Goal: Transaction & Acquisition: Purchase product/service

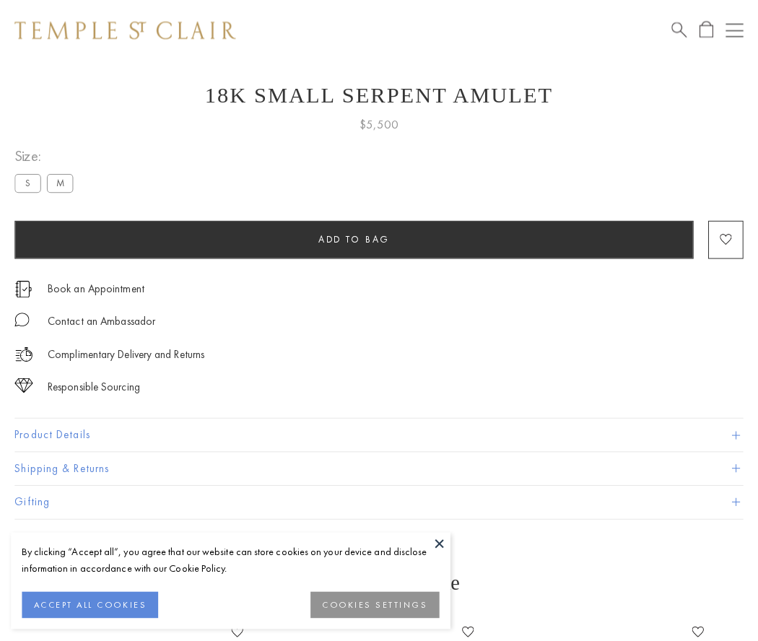
scroll to position [31, 0]
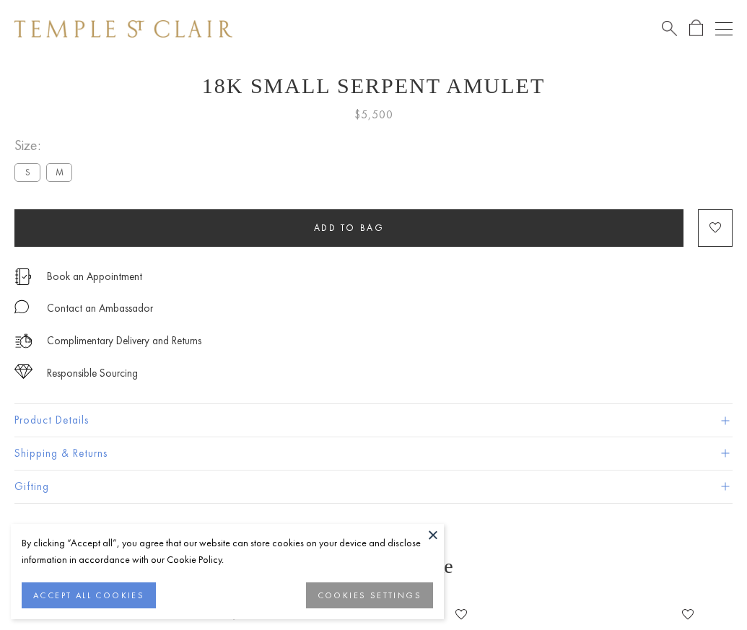
click at [349, 227] on span "Add to bag" at bounding box center [349, 228] width 71 height 12
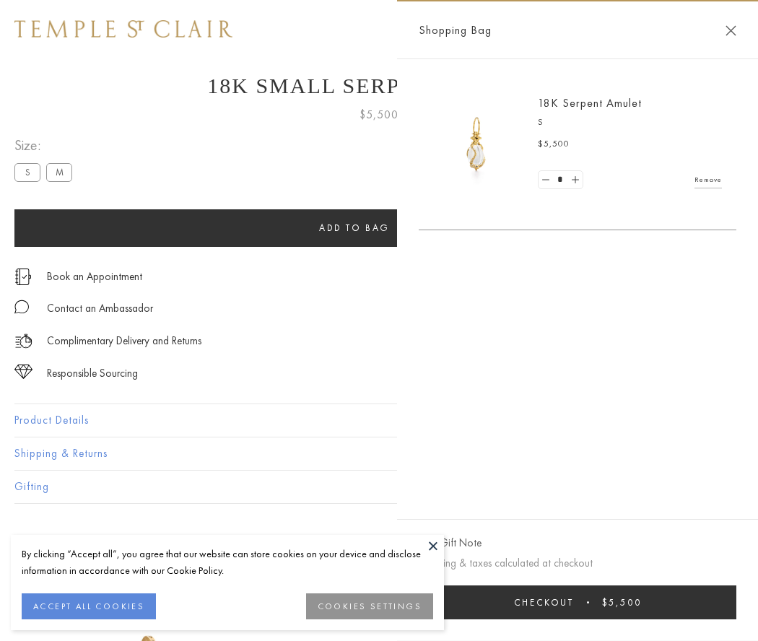
click at [577, 602] on button "Checkout $5,500" at bounding box center [577, 602] width 317 height 34
